Goal: Transaction & Acquisition: Purchase product/service

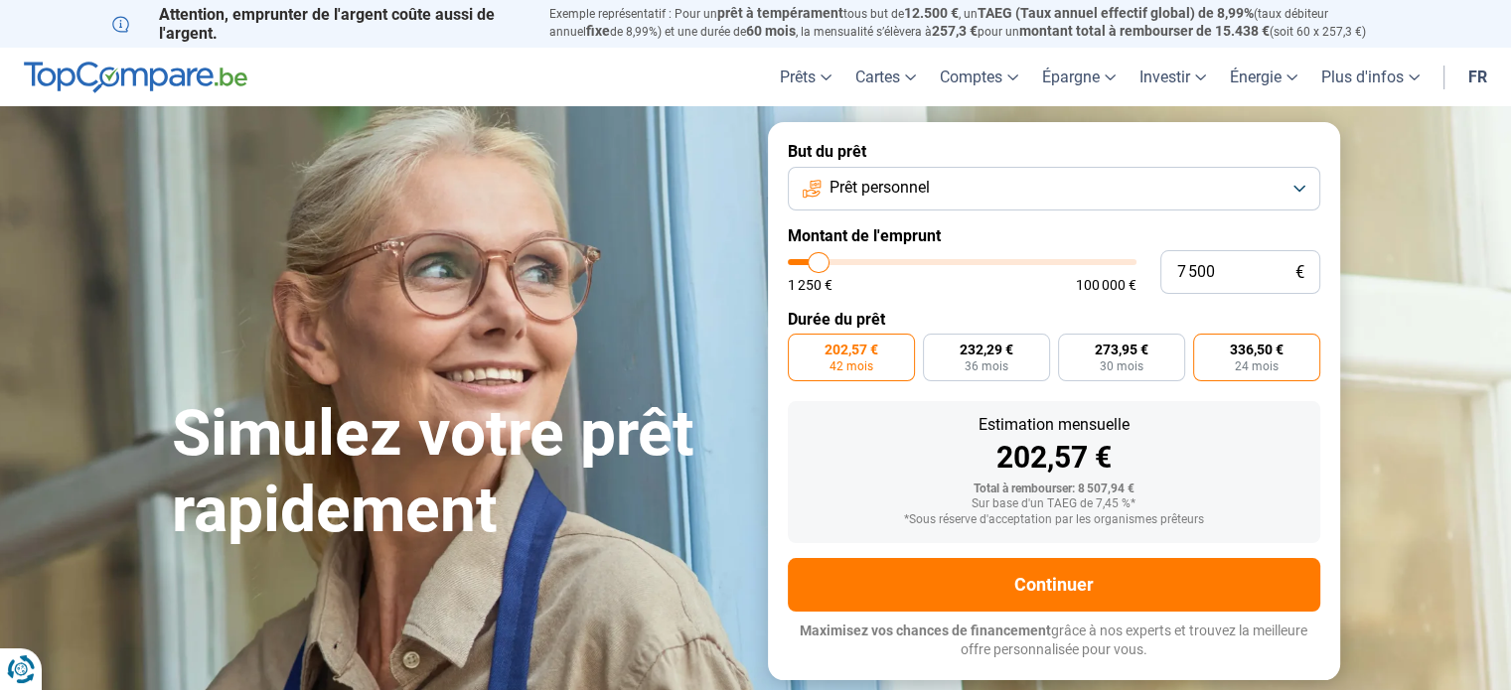
click at [1250, 356] on span "336,50 €" at bounding box center [1257, 350] width 54 height 14
click at [1206, 347] on input "336,50 € 24 mois" at bounding box center [1199, 340] width 13 height 13
radio input "true"
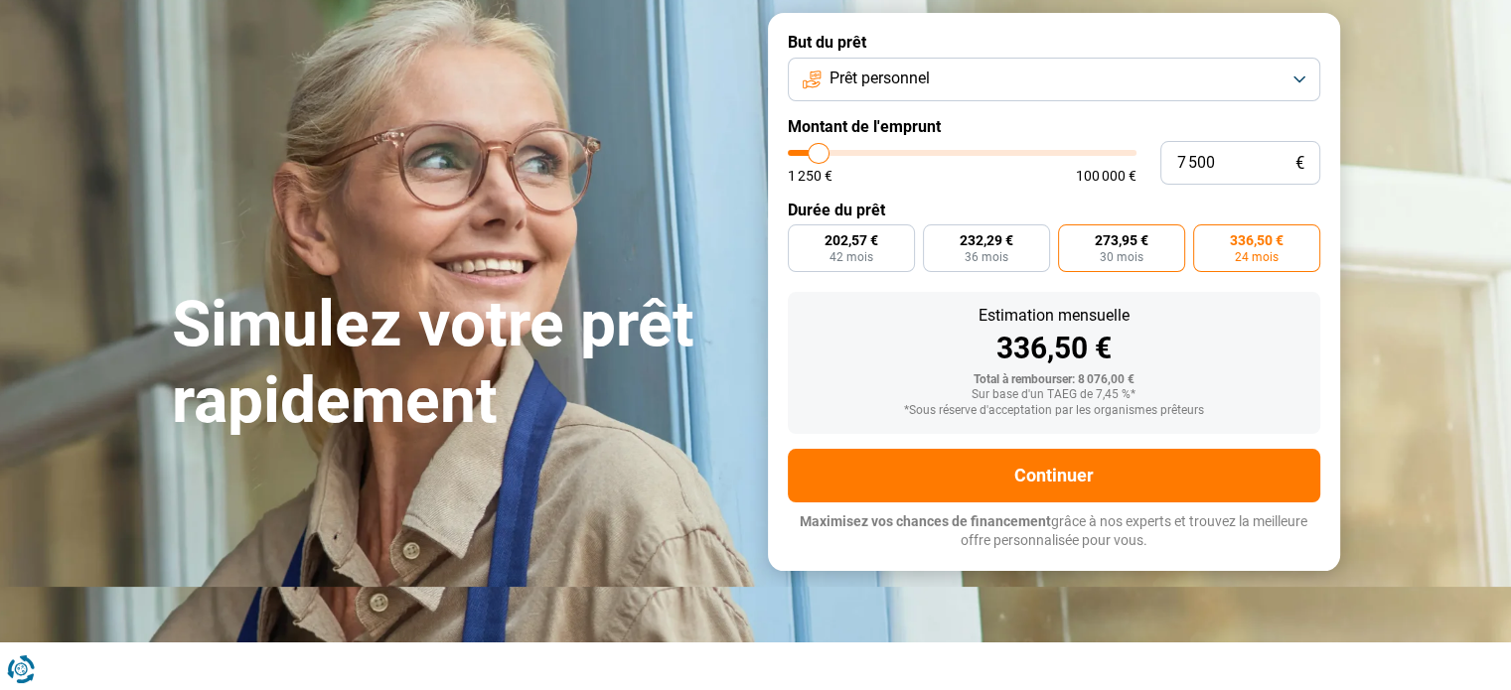
click at [1120, 241] on span "273,95 €" at bounding box center [1122, 240] width 54 height 14
click at [1071, 237] on input "273,95 € 30 mois" at bounding box center [1064, 230] width 13 height 13
radio input "true"
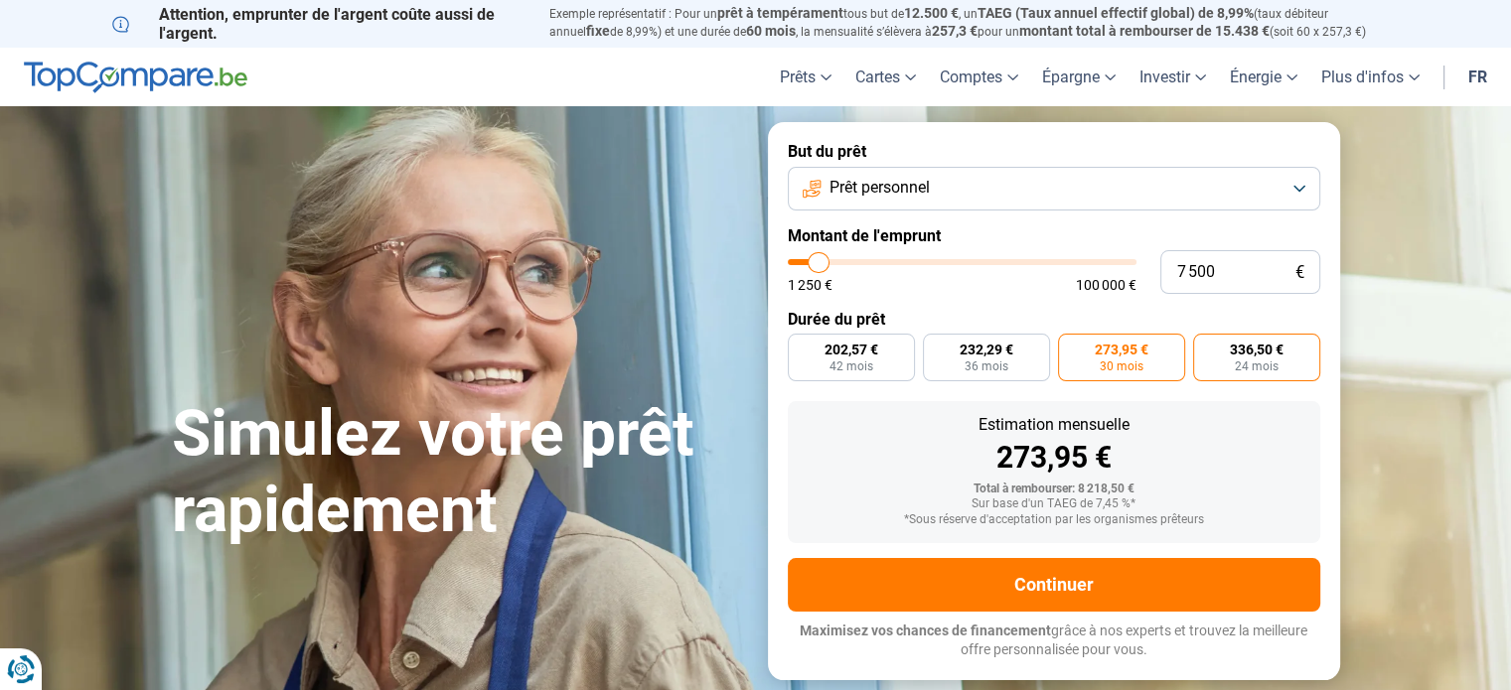
click at [1243, 354] on span "336,50 €" at bounding box center [1257, 350] width 54 height 14
click at [1206, 347] on input "336,50 € 24 mois" at bounding box center [1199, 340] width 13 height 13
radio input "true"
click at [984, 357] on span "232,29 €" at bounding box center [986, 350] width 54 height 14
click at [936, 347] on input "232,29 € 36 mois" at bounding box center [929, 340] width 13 height 13
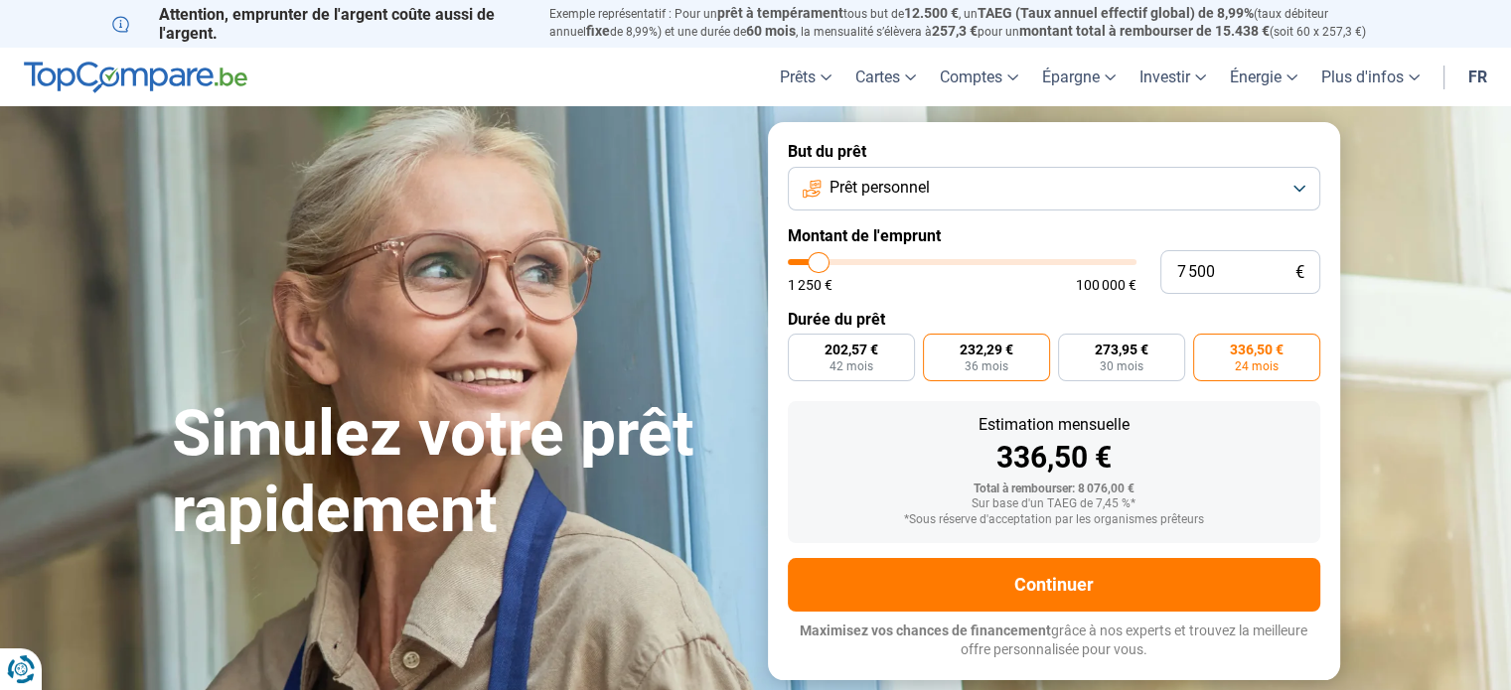
radio input "true"
click at [1255, 348] on span "336,50 €" at bounding box center [1257, 350] width 54 height 14
click at [1206, 347] on input "336,50 € 24 mois" at bounding box center [1199, 340] width 13 height 13
radio input "true"
drag, startPoint x: 1195, startPoint y: 271, endPoint x: 1084, endPoint y: 259, distance: 111.9
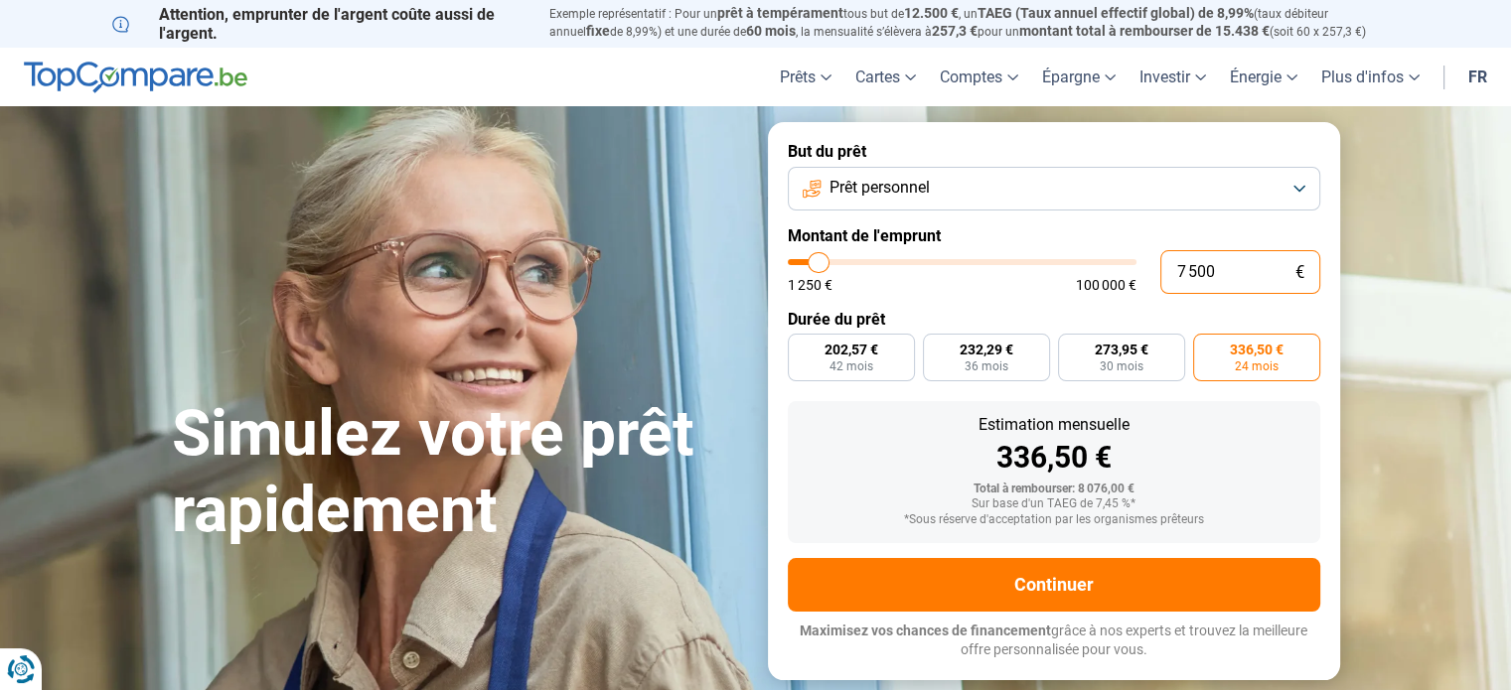
click at [1084, 259] on div "7 500 € 1 250 € 100 000 €" at bounding box center [1054, 272] width 532 height 44
type input "600"
type input "1250"
type input "6 000"
type input "6000"
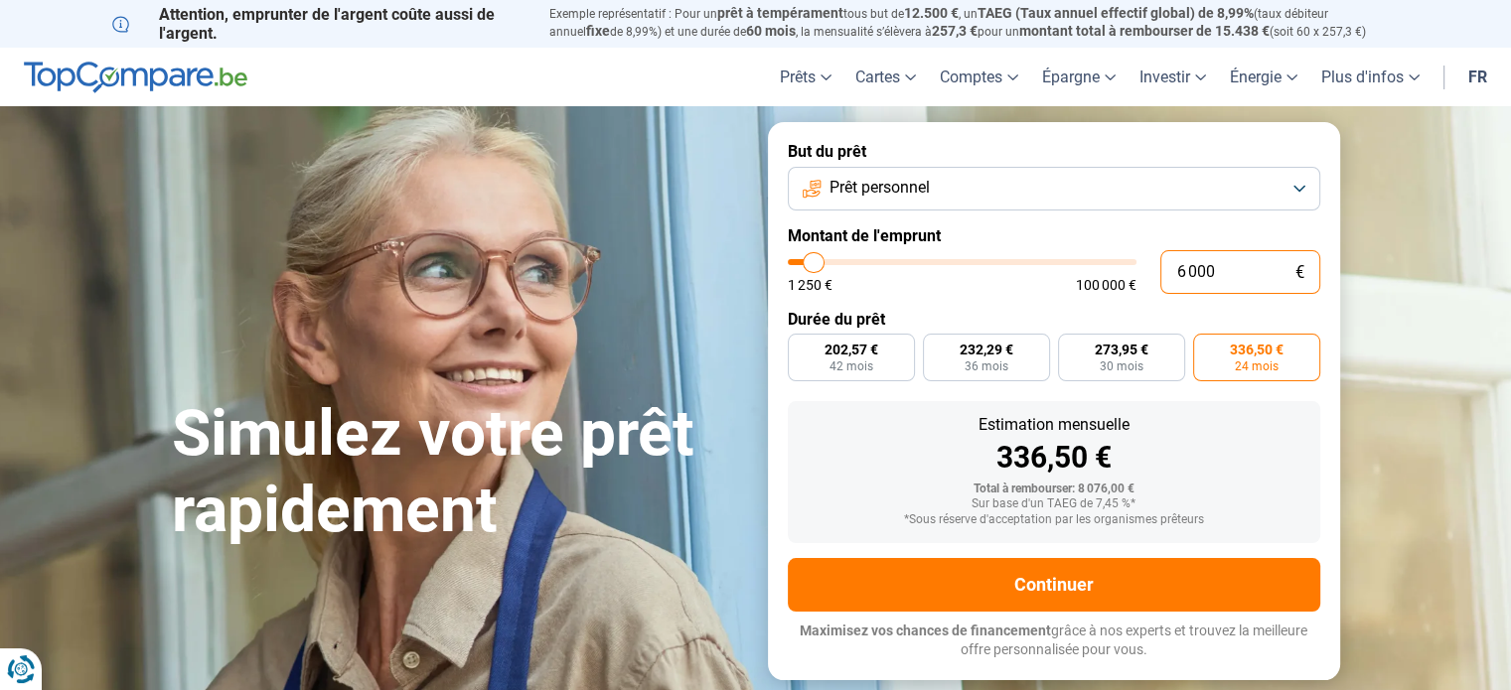
radio input "true"
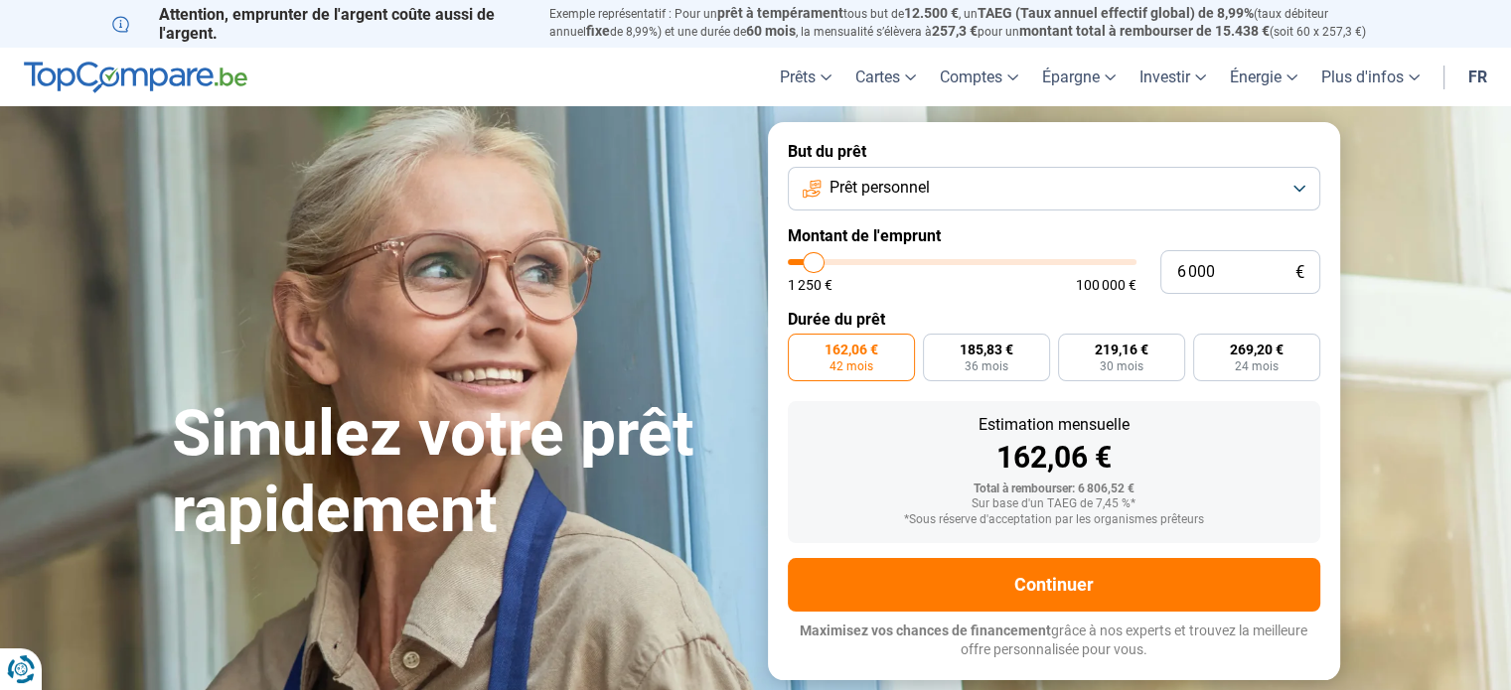
click at [1009, 456] on div "162,06 €" at bounding box center [1054, 458] width 501 height 30
drag, startPoint x: 1238, startPoint y: 273, endPoint x: 1145, endPoint y: 268, distance: 92.5
click at [1145, 268] on div "6 000 € 1 250 € 100 000 €" at bounding box center [1054, 272] width 532 height 44
type input "8"
type input "1250"
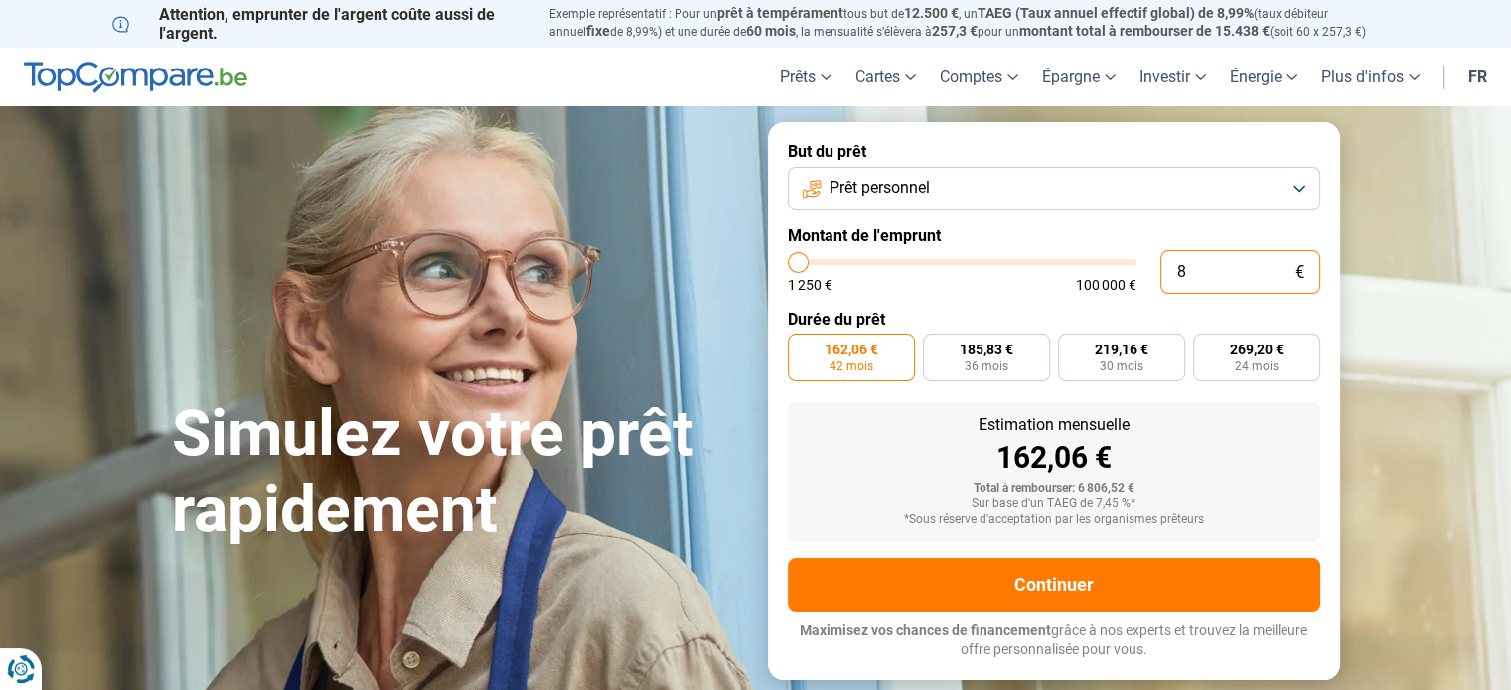
type input "80"
type input "1250"
type input "800"
type input "1250"
type input "8 000"
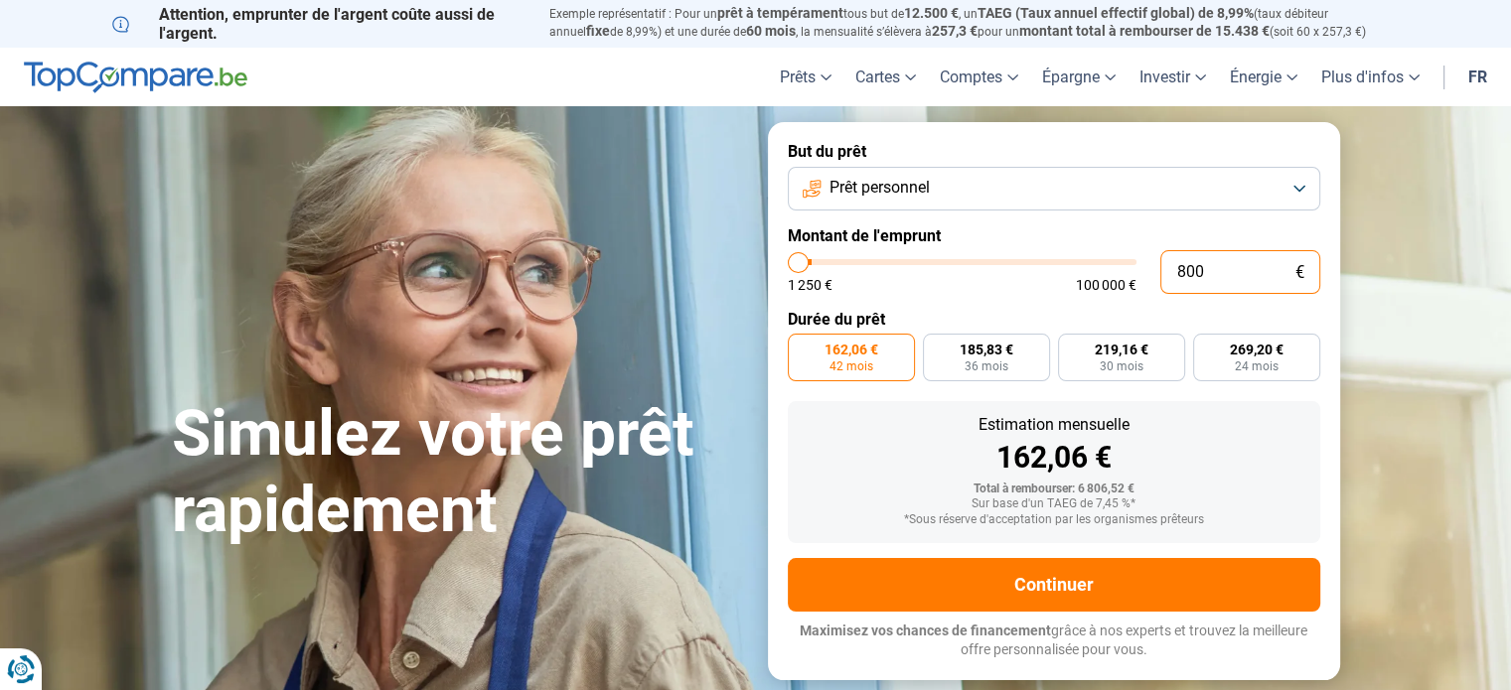
type input "8000"
radio input "false"
type input "8 000"
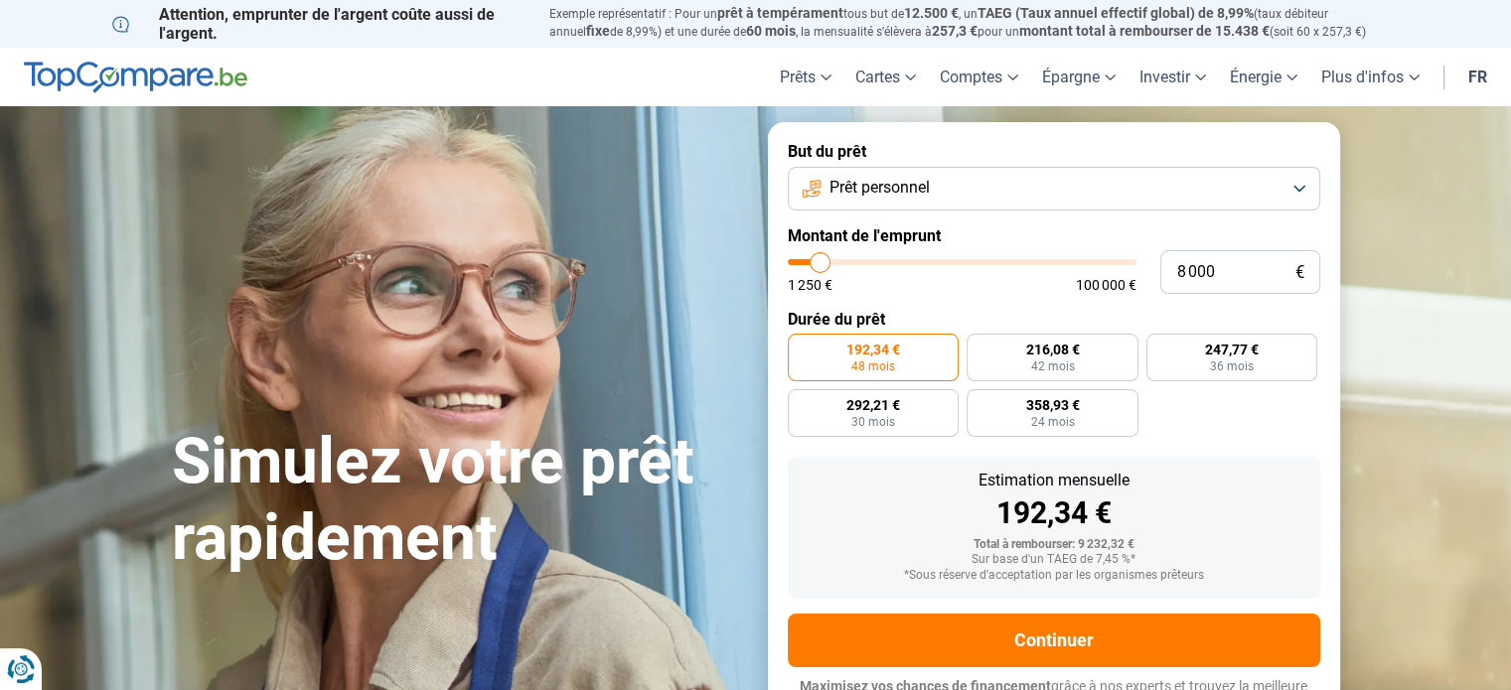
click at [1035, 305] on form "But du prêt Prêt personnel Montant de l'emprunt 8 000 € 1 250 € 100 000 € Durée…" at bounding box center [1054, 428] width 572 height 613
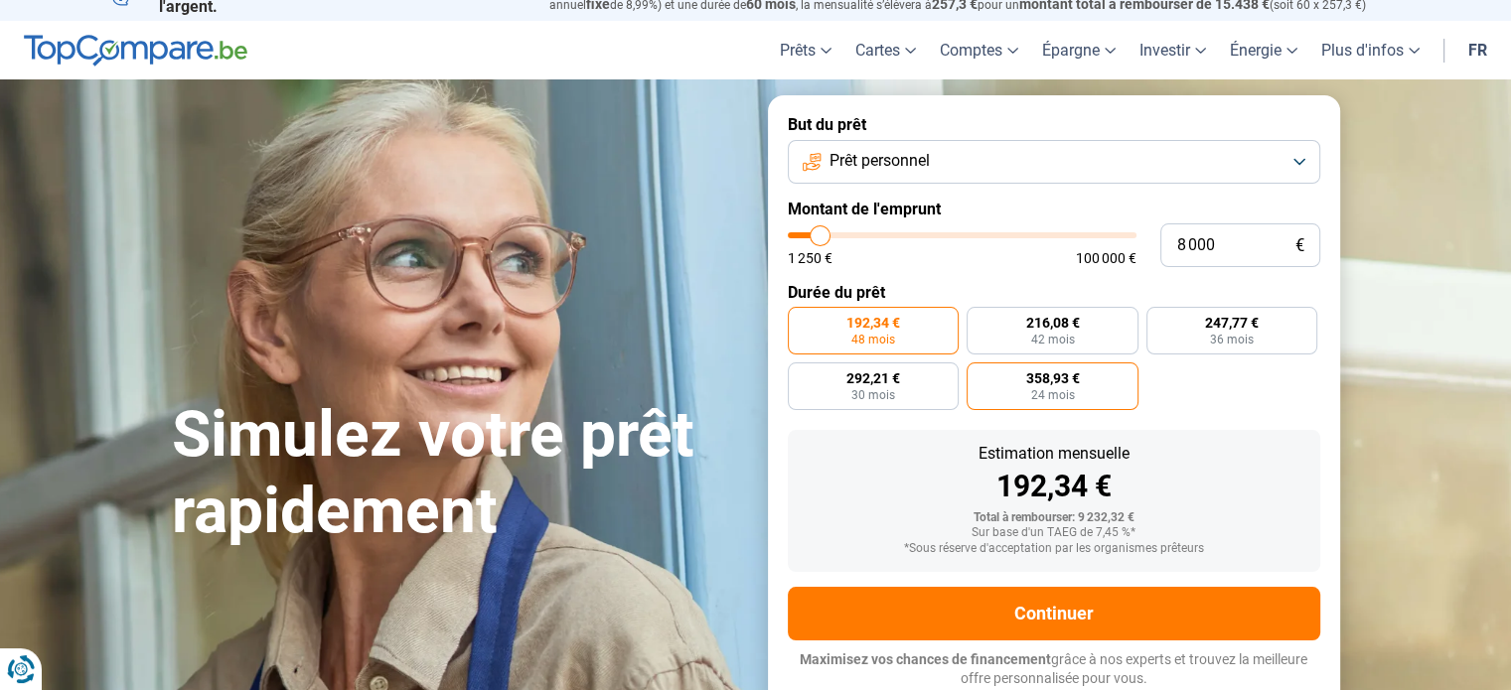
click at [1053, 380] on span "358,93 €" at bounding box center [1052, 378] width 54 height 14
click at [979, 375] on input "358,93 € 24 mois" at bounding box center [972, 369] width 13 height 13
radio input "true"
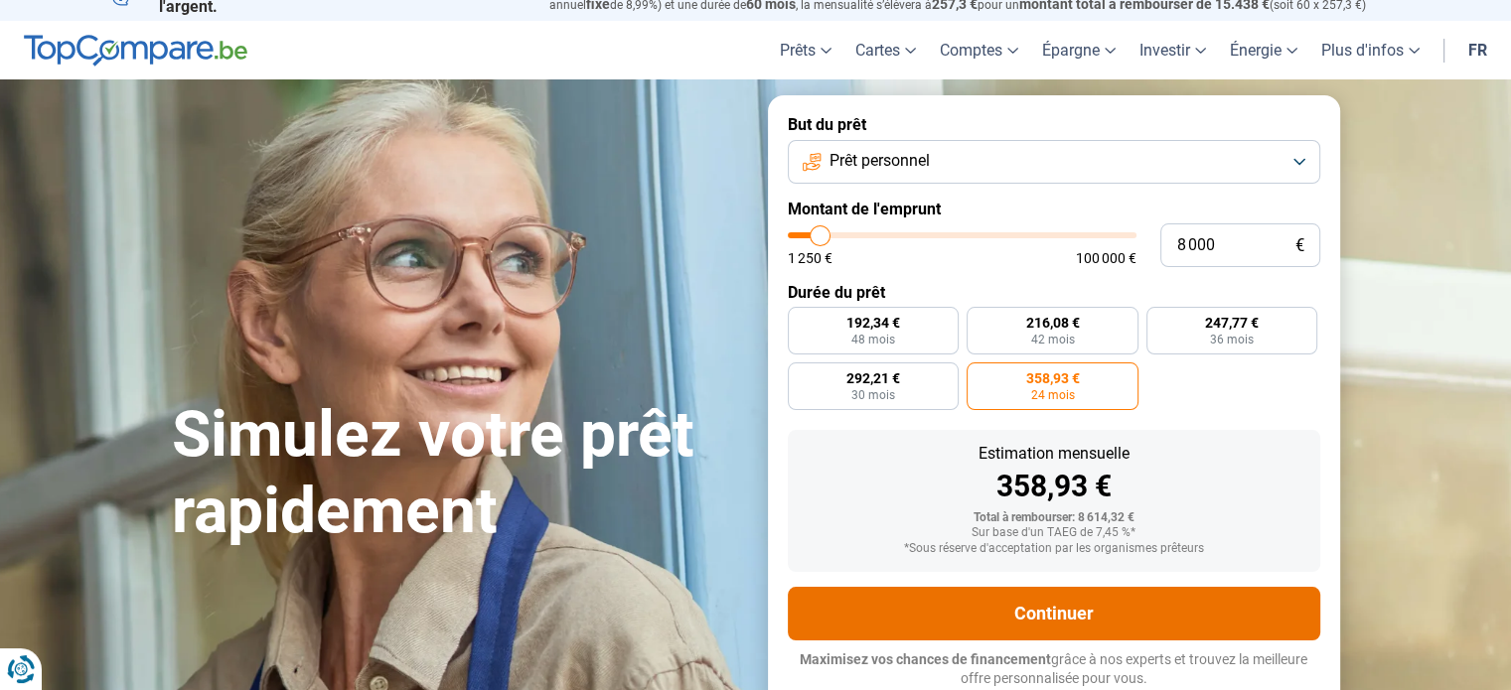
click at [1045, 611] on button "Continuer" at bounding box center [1054, 614] width 532 height 54
